Goal: Find specific page/section: Find specific page/section

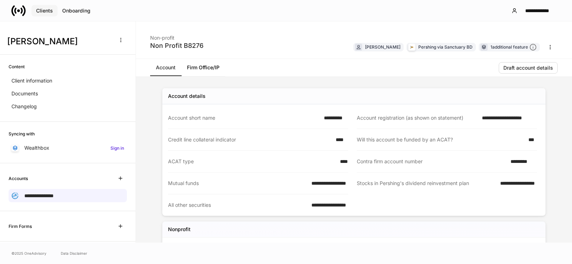
click at [42, 10] on div "Clients" at bounding box center [44, 10] width 17 height 5
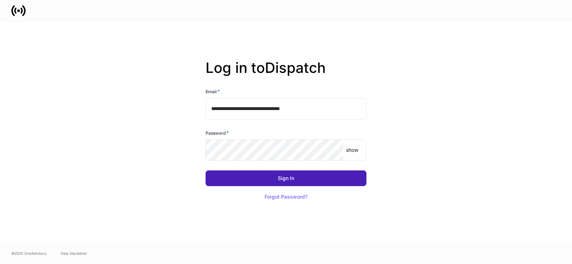
click at [273, 175] on button "Sign In" at bounding box center [285, 178] width 161 height 16
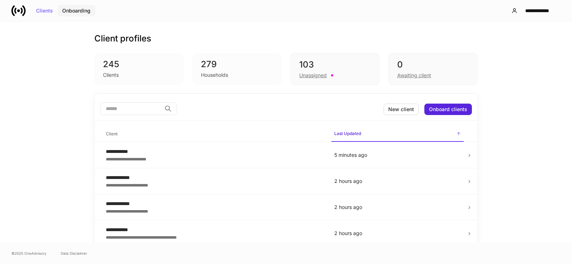
click at [69, 9] on div "Onboarding" at bounding box center [76, 10] width 28 height 5
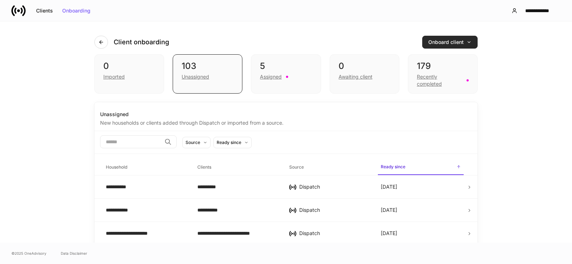
click at [459, 41] on div "Onboard client" at bounding box center [449, 42] width 43 height 5
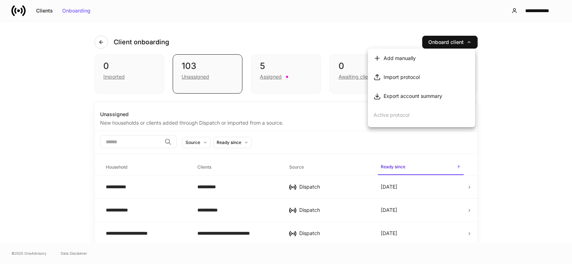
click at [393, 94] on div "Export account summary" at bounding box center [412, 96] width 59 height 7
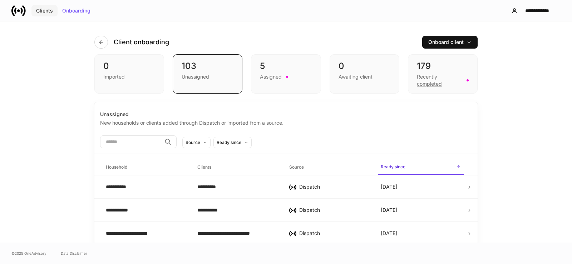
click at [41, 10] on div "Clients" at bounding box center [44, 10] width 17 height 5
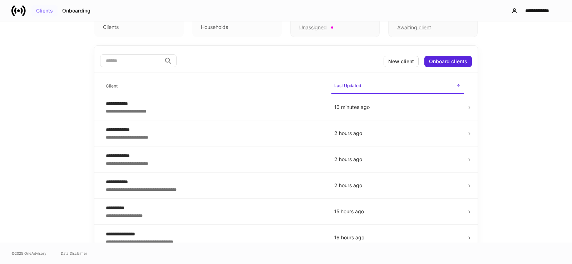
scroll to position [36, 0]
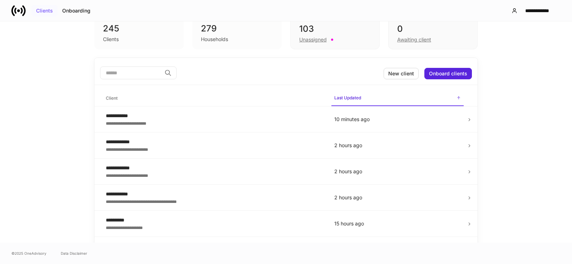
click at [48, 12] on div "Clients" at bounding box center [44, 10] width 17 height 5
click at [73, 12] on div "Onboarding" at bounding box center [76, 10] width 28 height 5
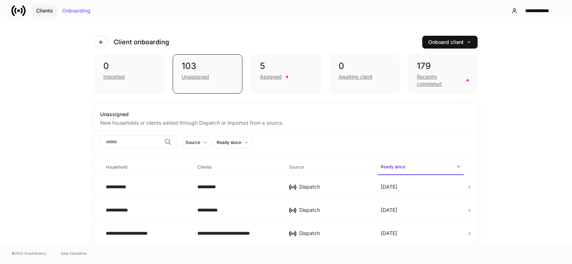
click at [43, 11] on div "Clients" at bounding box center [44, 10] width 17 height 5
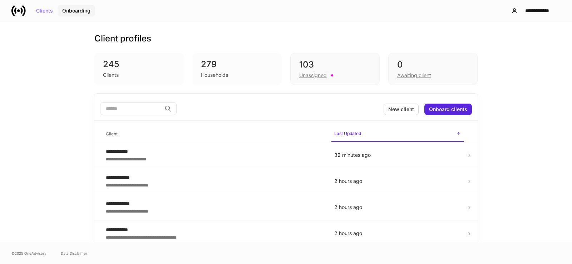
click at [84, 8] on div "Onboarding" at bounding box center [76, 10] width 28 height 5
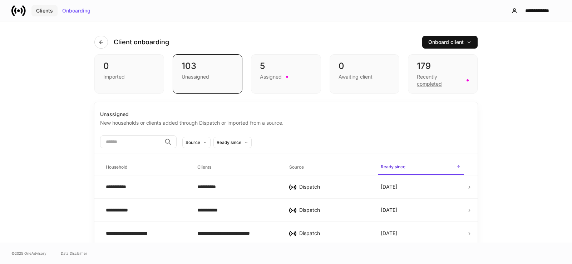
click at [50, 10] on div "Clients" at bounding box center [44, 10] width 17 height 5
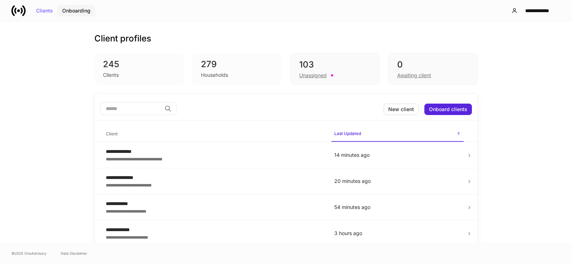
click at [74, 11] on div "Onboarding" at bounding box center [76, 10] width 28 height 5
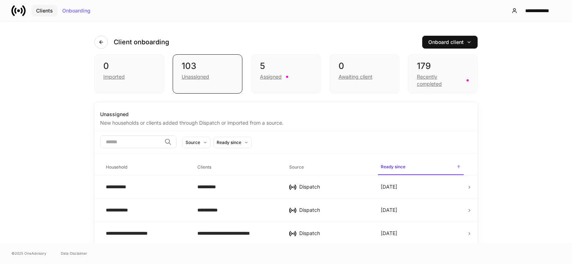
click at [39, 11] on div "Clients" at bounding box center [44, 10] width 17 height 5
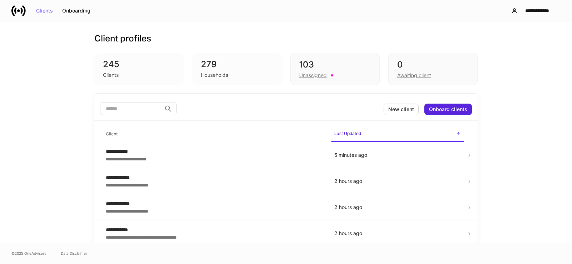
click at [115, 151] on div "**********" at bounding box center [214, 151] width 217 height 7
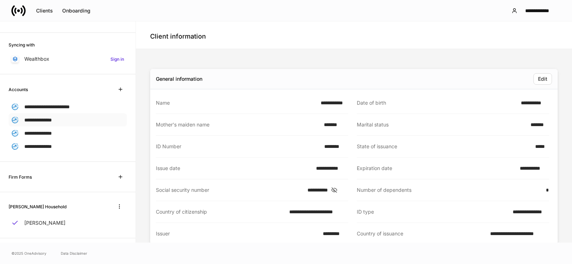
scroll to position [95, 0]
